Goal: Find contact information: Find contact information

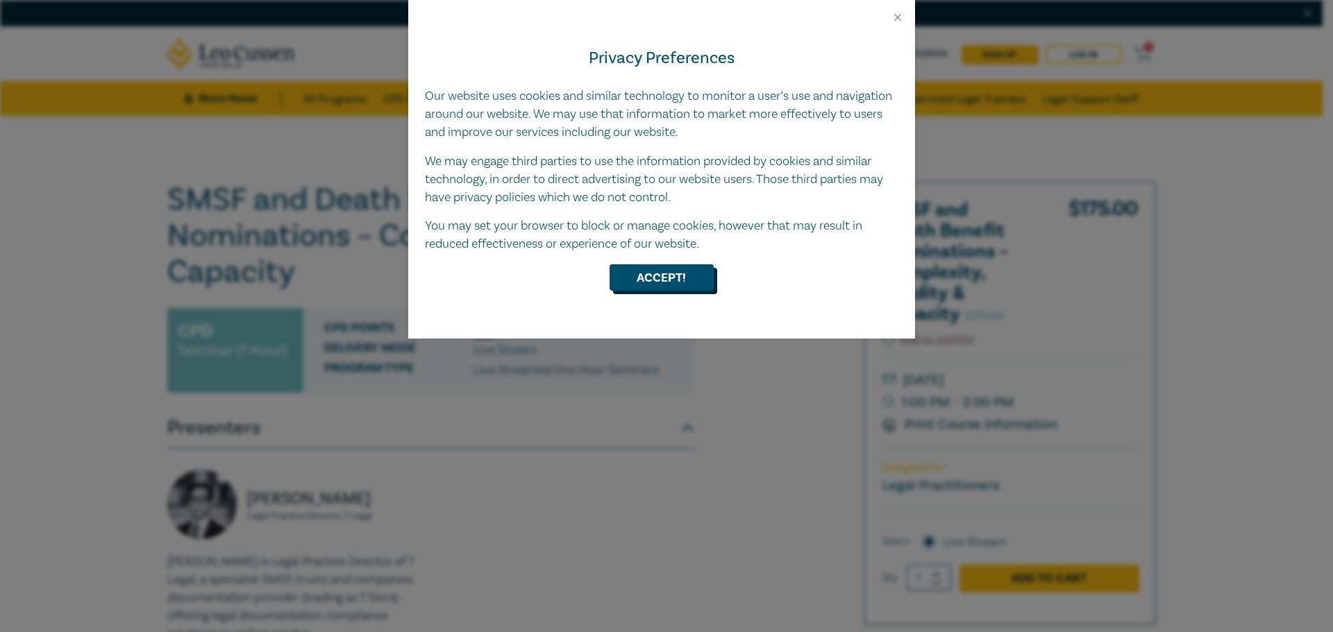
click at [678, 273] on button "Accept!" at bounding box center [661, 277] width 104 height 26
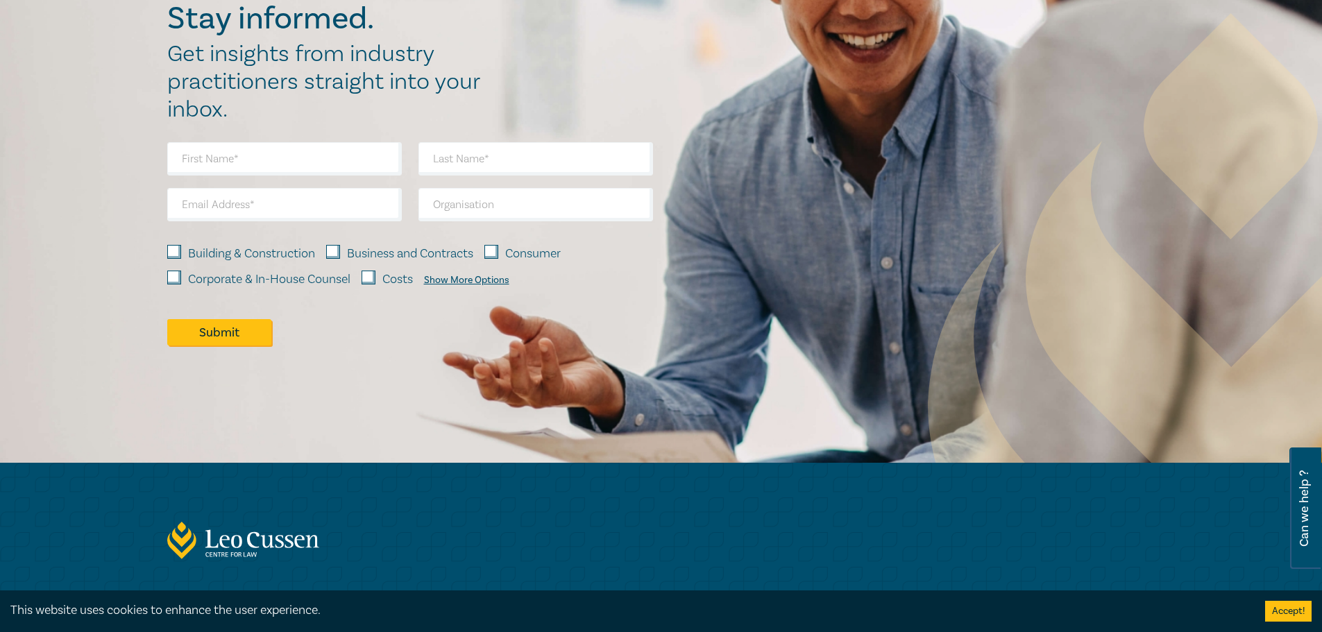
scroll to position [1262, 0]
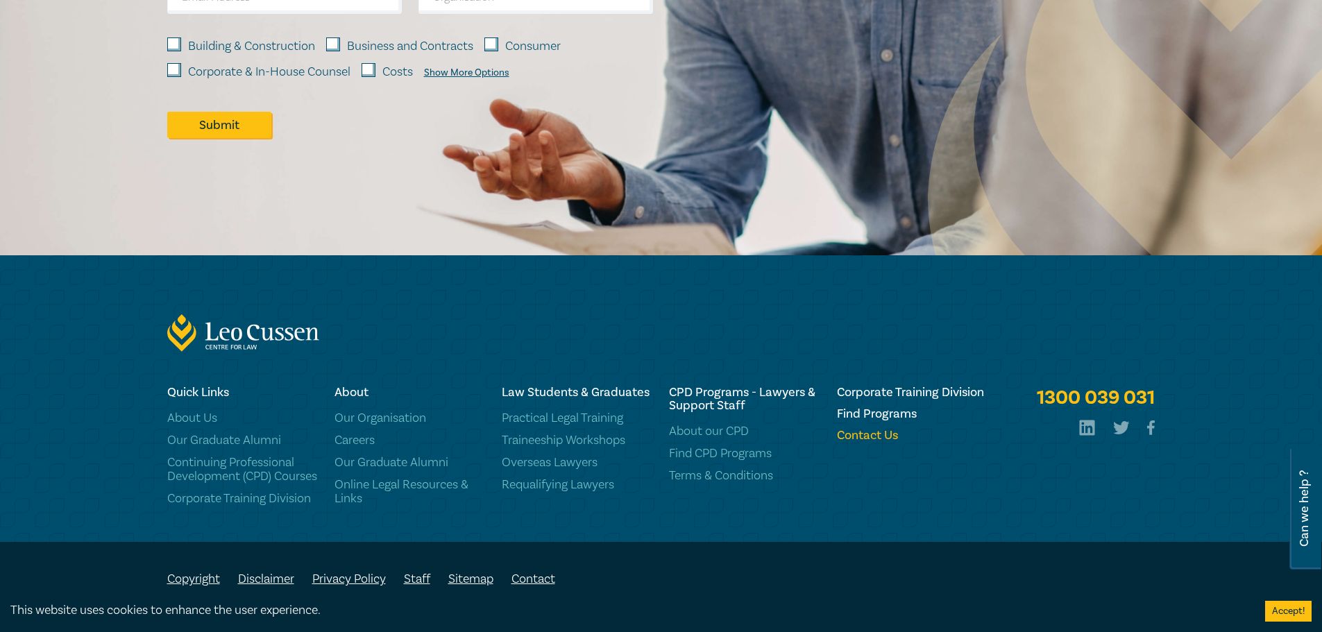
click at [866, 429] on h6 "Contact Us" at bounding box center [912, 435] width 151 height 13
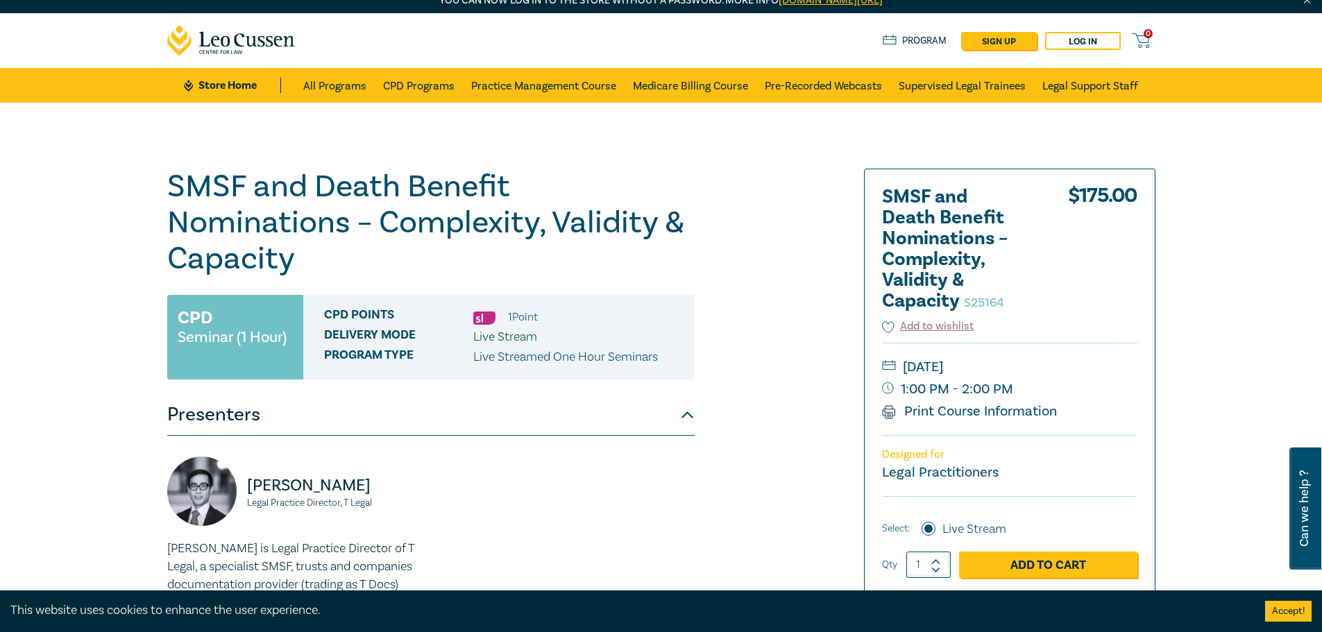
scroll to position [0, 0]
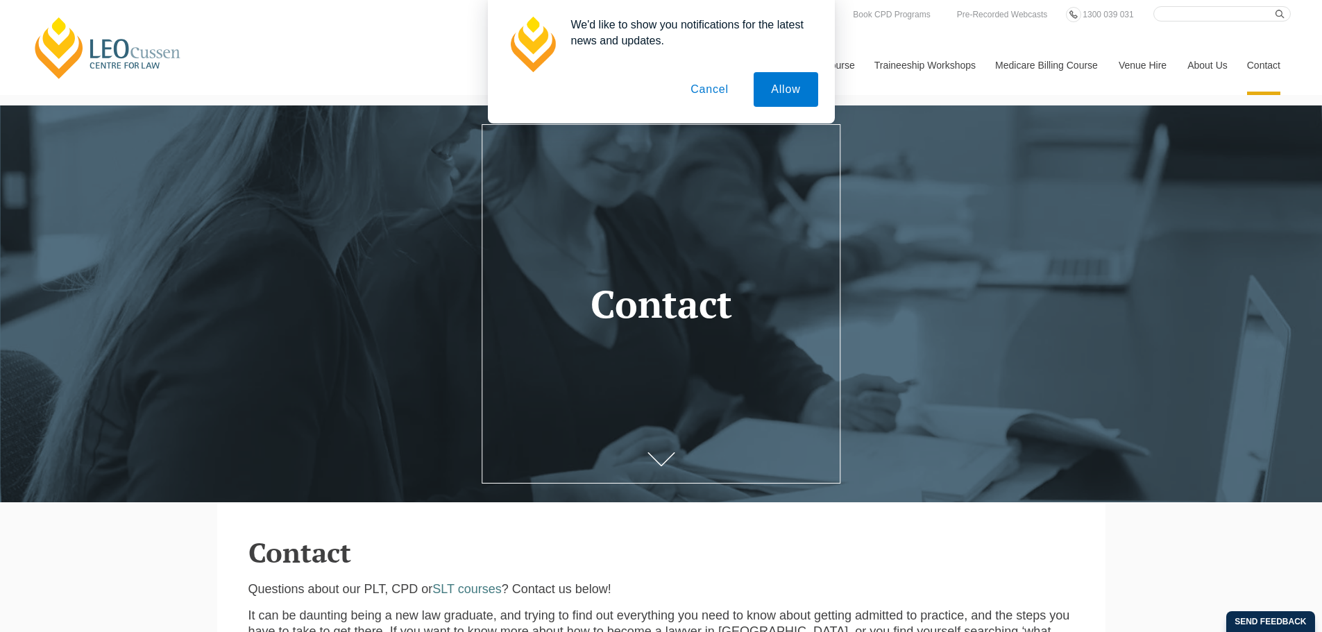
click at [710, 85] on button "Cancel" at bounding box center [709, 89] width 73 height 35
